Goal: Check status: Check status

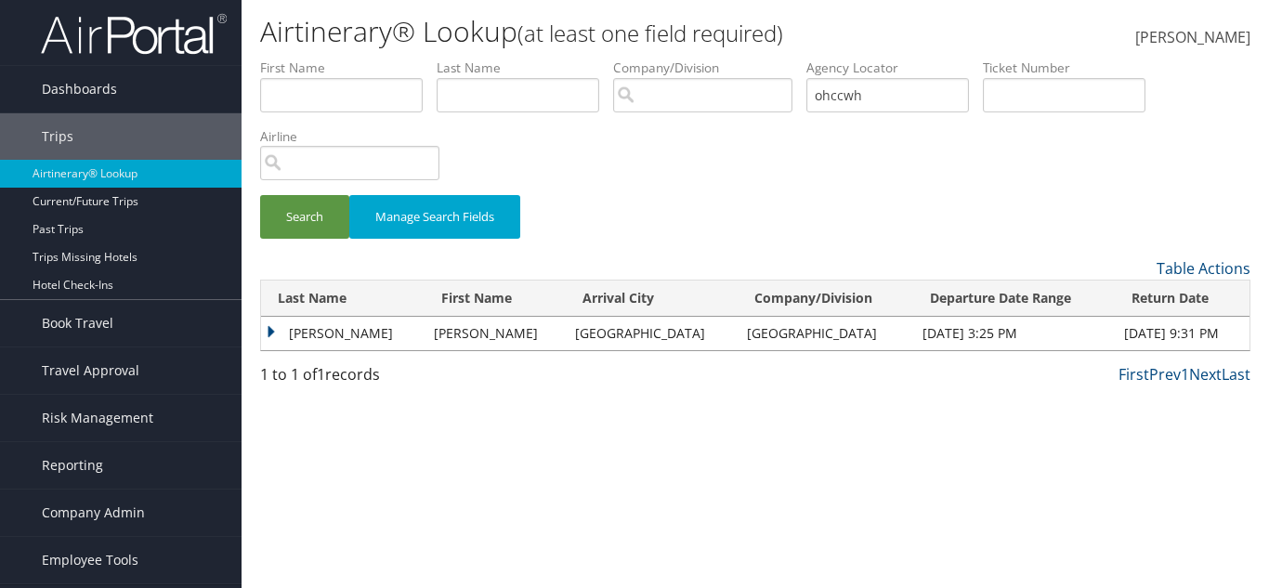
click at [260, 195] on button "Search" at bounding box center [304, 217] width 89 height 44
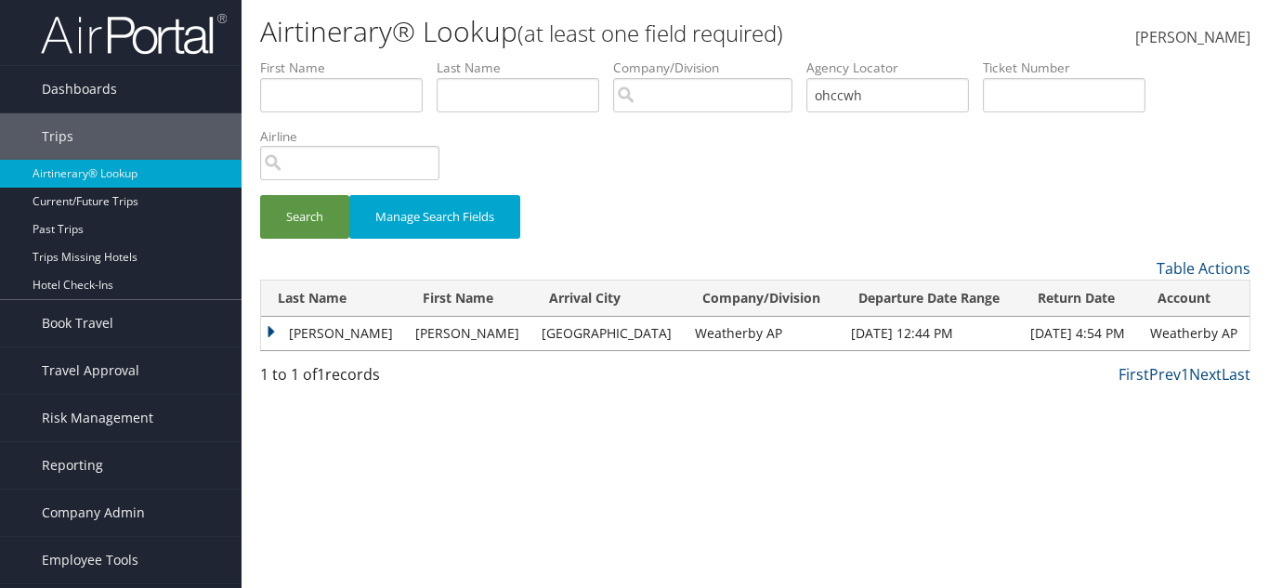
click at [319, 341] on td "Brandon" at bounding box center [333, 333] width 145 height 33
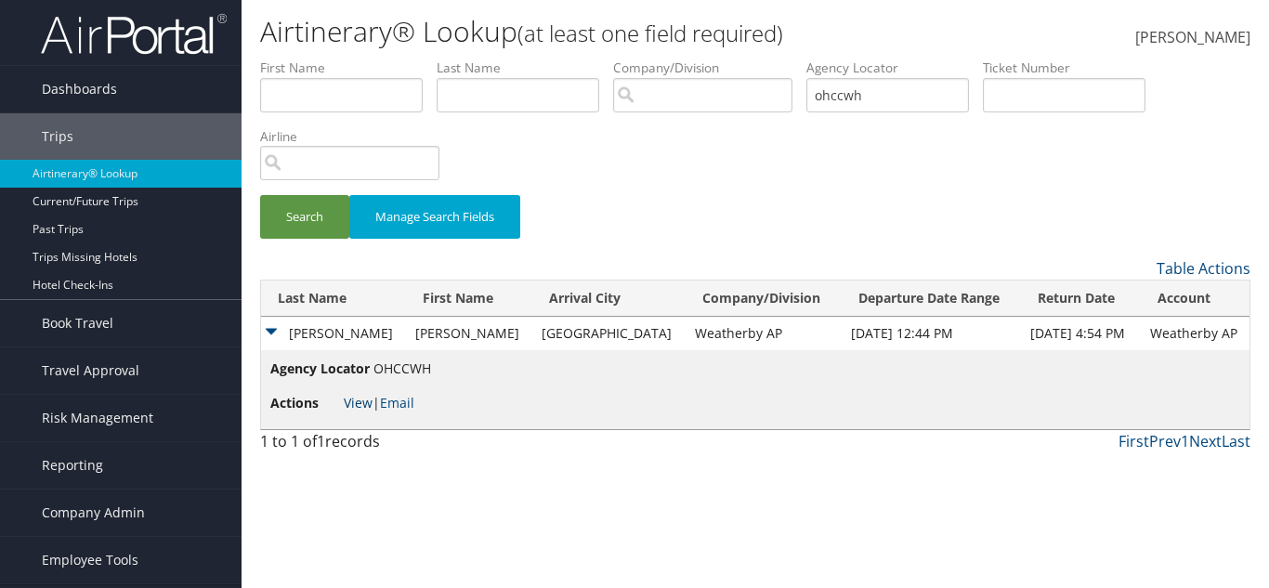
click at [362, 400] on link "View" at bounding box center [358, 403] width 29 height 18
click at [846, 111] on input "ohccwh" at bounding box center [888, 95] width 163 height 34
click at [855, 105] on input "ohccwh" at bounding box center [888, 95] width 163 height 34
click at [857, 106] on input "ohccwh" at bounding box center [888, 95] width 163 height 34
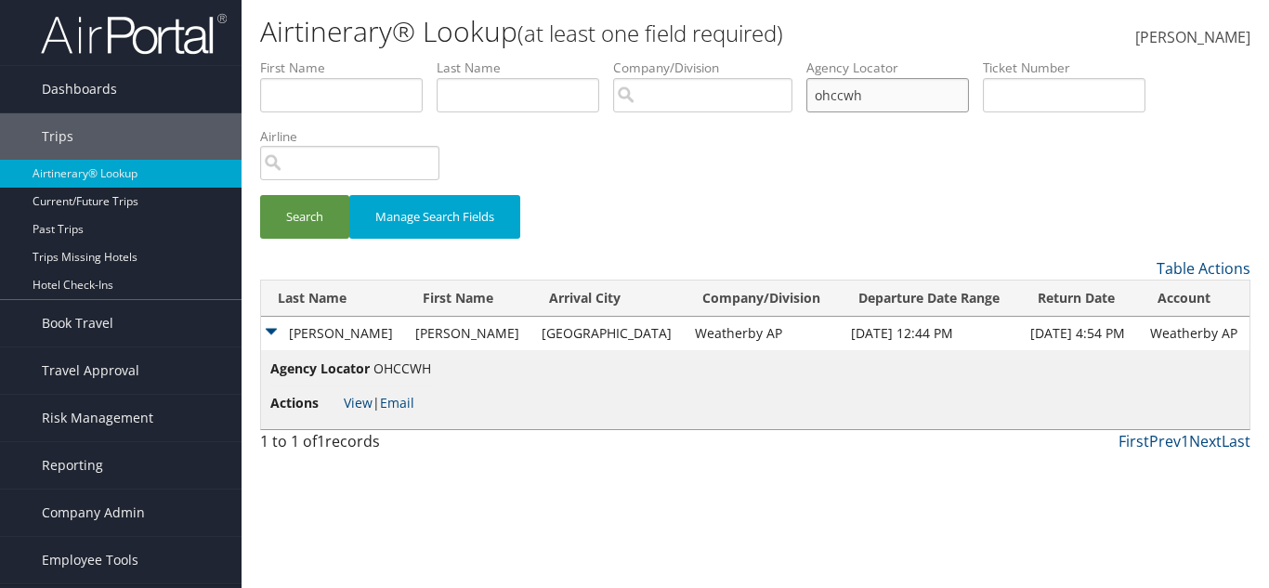
click at [859, 104] on input "ohccwh" at bounding box center [888, 95] width 163 height 34
type input "h"
click at [865, 90] on input "text" at bounding box center [888, 95] width 163 height 34
paste input "D81WWT"
type input "D81WWT"
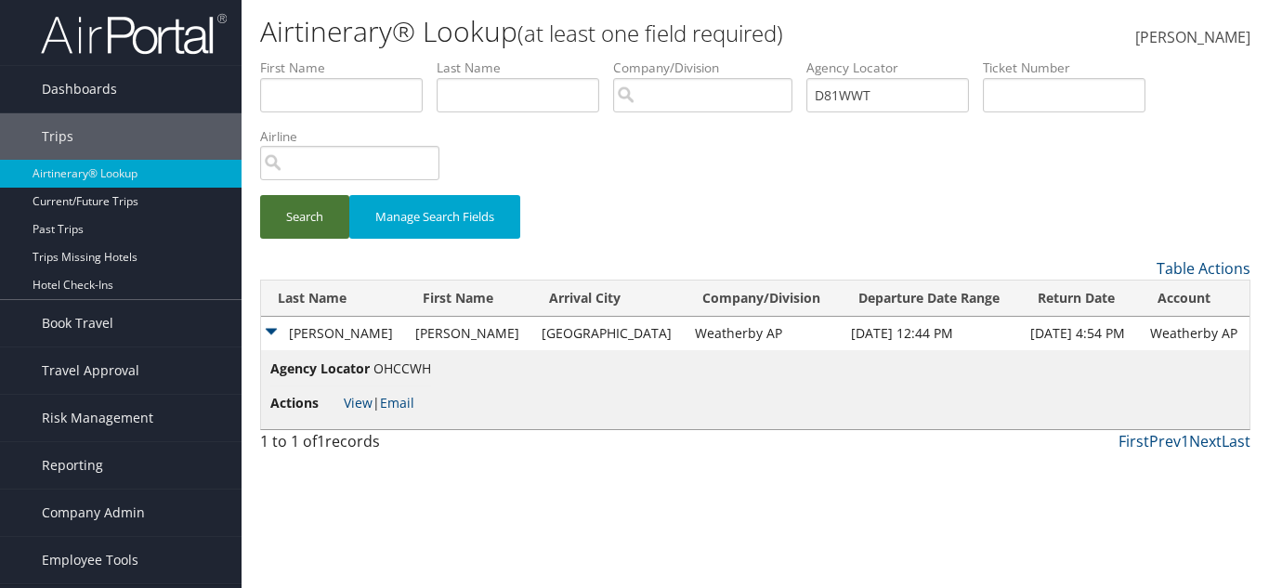
click at [345, 220] on button "Search" at bounding box center [304, 217] width 89 height 44
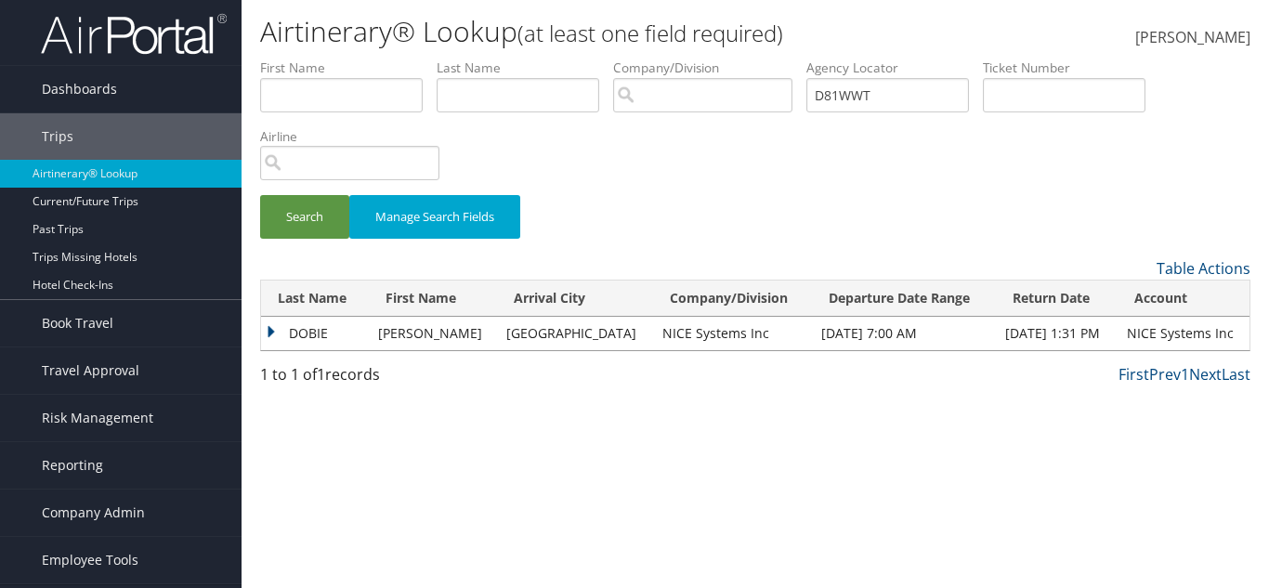
click at [278, 319] on td "DOBIE" at bounding box center [315, 333] width 108 height 33
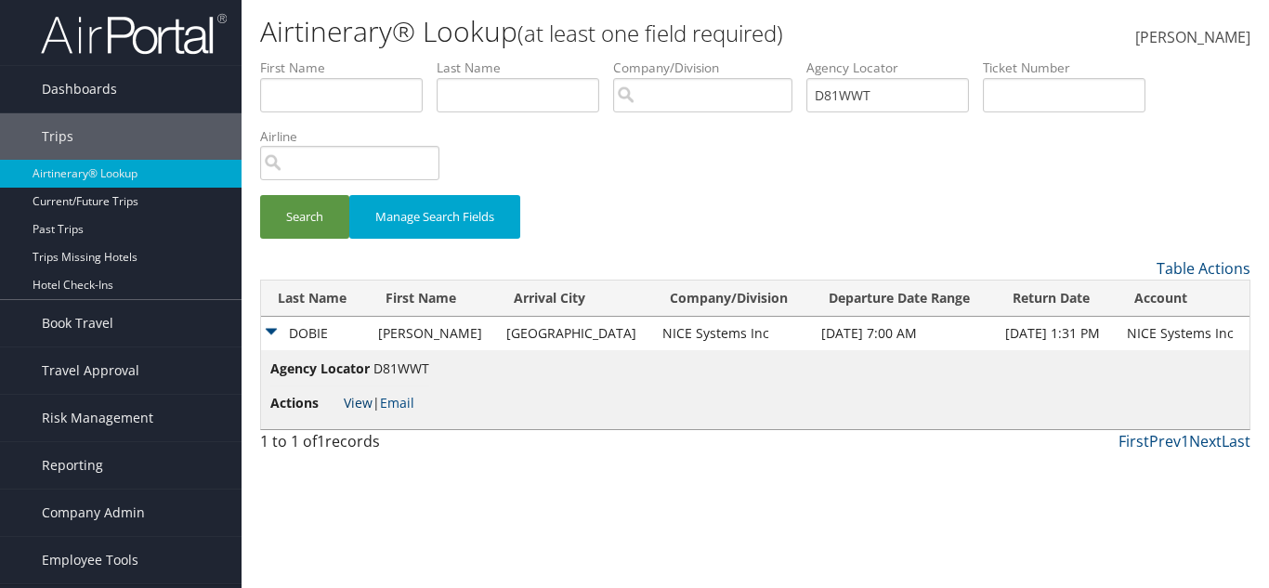
click at [348, 402] on link "View" at bounding box center [358, 403] width 29 height 18
drag, startPoint x: 625, startPoint y: 329, endPoint x: 730, endPoint y: 330, distance: 105.0
click at [730, 330] on td "NICE Systems Inc" at bounding box center [732, 333] width 159 height 33
copy td "NICE Systems Inc"
drag, startPoint x: 647, startPoint y: 225, endPoint x: 706, endPoint y: 195, distance: 66.5
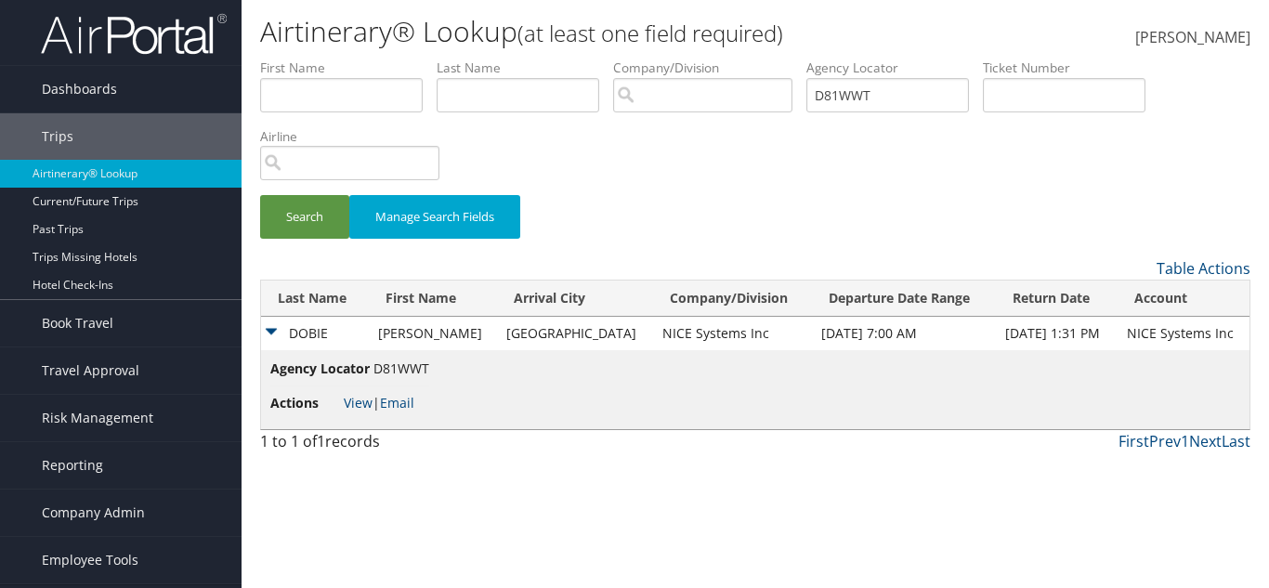
click at [647, 225] on div "Search Manage Search Fields" at bounding box center [755, 226] width 1018 height 62
click at [903, 85] on input "D81WWT" at bounding box center [888, 95] width 163 height 34
click at [902, 85] on input "D81WWT" at bounding box center [888, 95] width 163 height 34
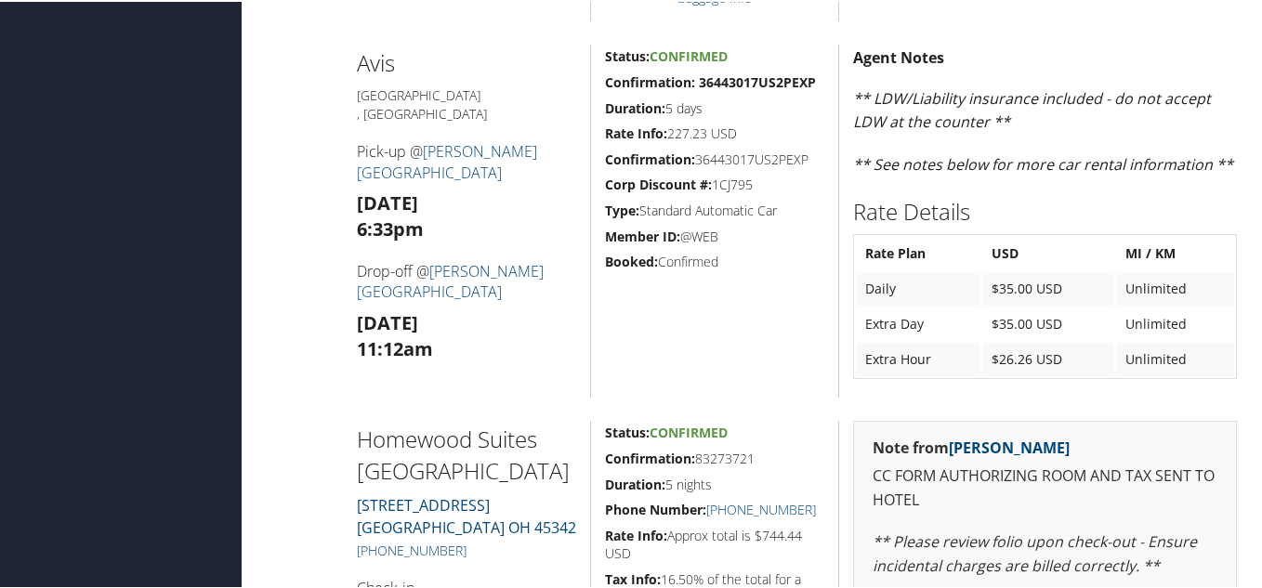
scroll to position [1133, 0]
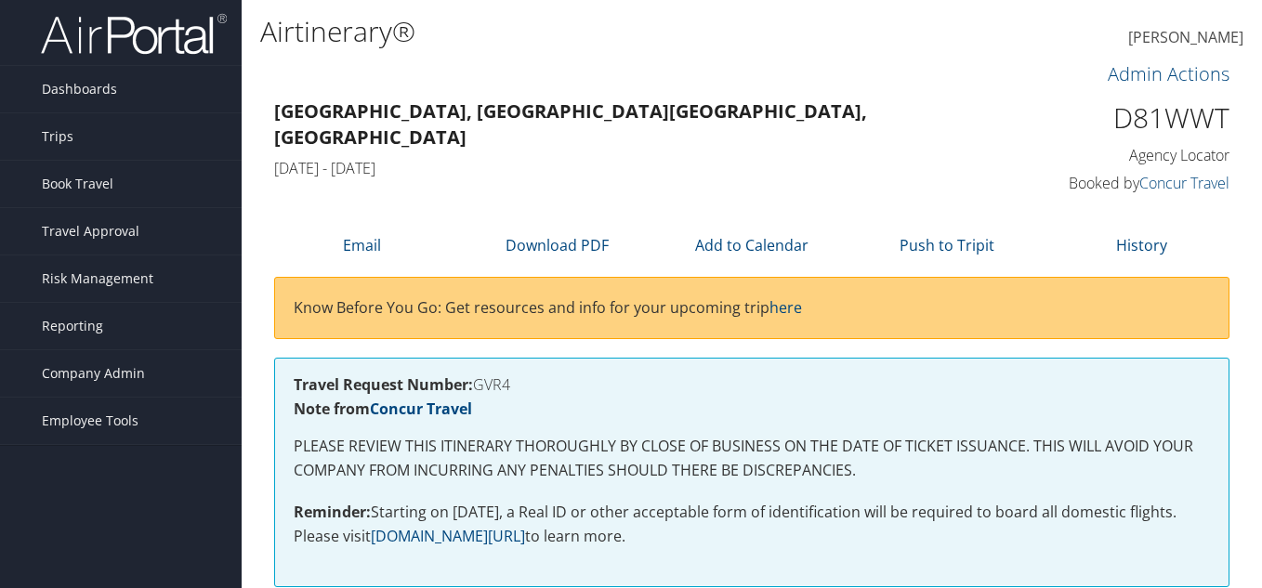
scroll to position [1226, 0]
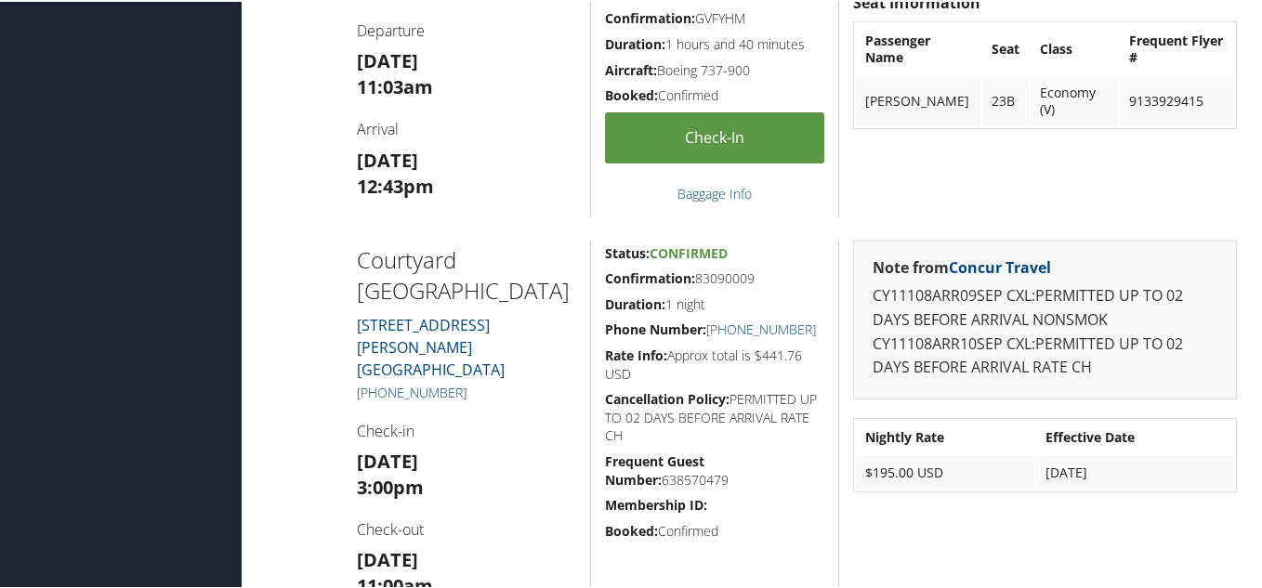
drag, startPoint x: 665, startPoint y: 307, endPoint x: 702, endPoint y: 300, distance: 37.7
click at [702, 300] on h5 "Duration: 1 night" at bounding box center [714, 303] width 219 height 19
drag, startPoint x: 729, startPoint y: 395, endPoint x: 764, endPoint y: 435, distance: 52.7
click at [764, 435] on h5 "Cancellation Policy: PERMITTED UP TO 02 DAYS BEFORE ARRIVAL RATE CH" at bounding box center [714, 415] width 219 height 55
click at [695, 437] on h5 "Cancellation Policy: PERMITTED UP TO 02 DAYS BEFORE ARRIVAL RATE CH" at bounding box center [714, 415] width 219 height 55
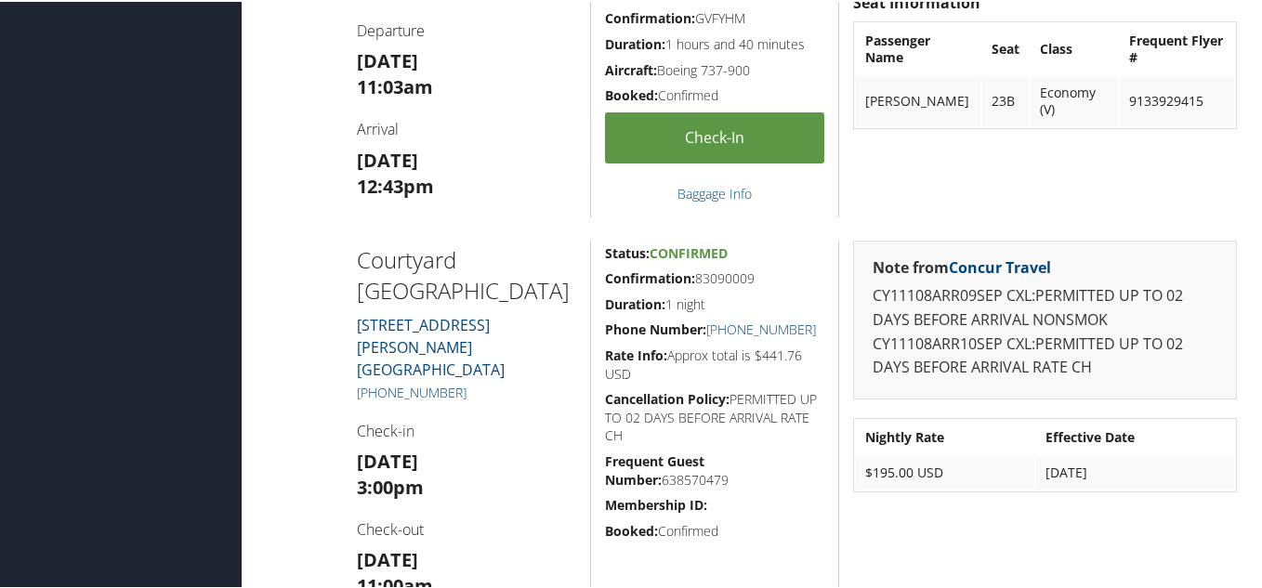
drag, startPoint x: 814, startPoint y: 328, endPoint x: 704, endPoint y: 336, distance: 110.0
click at [704, 336] on h5 "Phone Number: +1 (440) 243-8785" at bounding box center [714, 328] width 219 height 19
copy link "+1 (440) 243-8785"
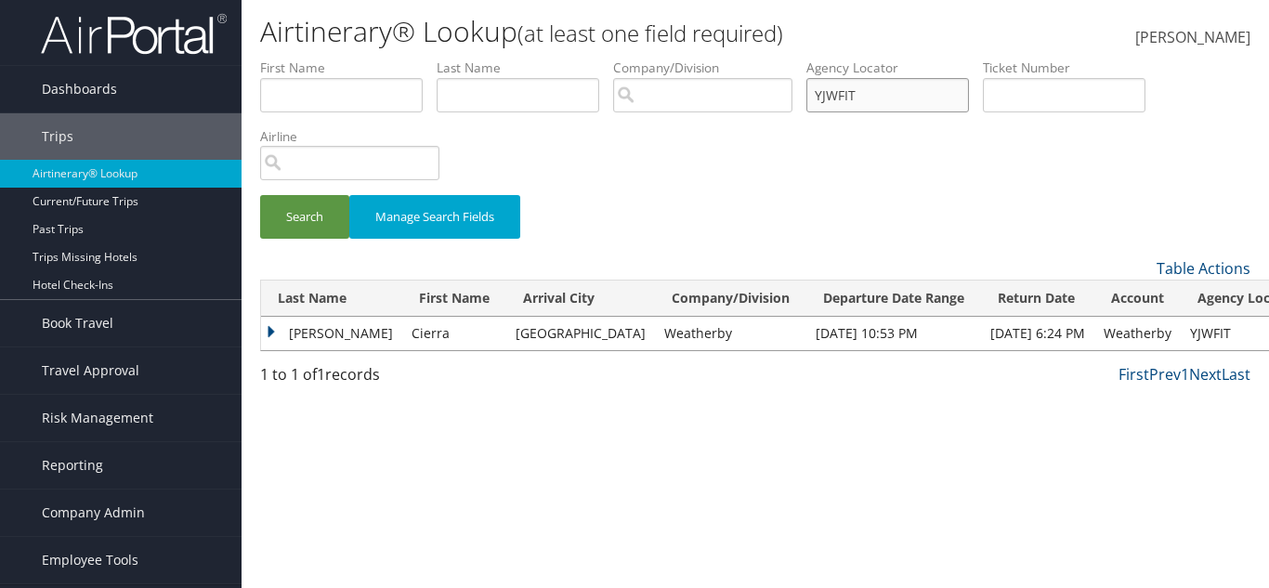
click at [907, 87] on input "YJWFIT" at bounding box center [888, 95] width 163 height 34
